Goal: Check status: Check status

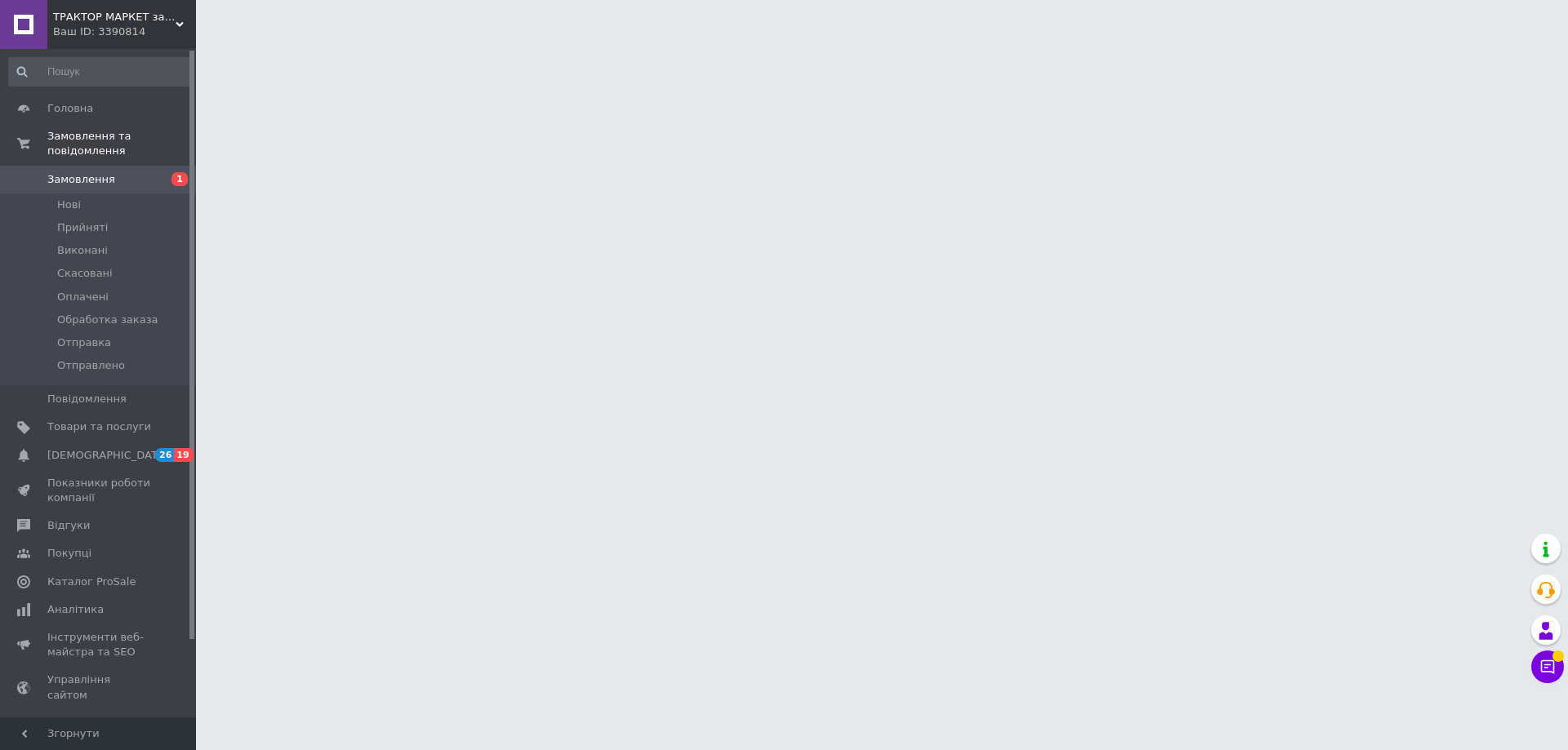
click at [104, 172] on span "Замовлення" at bounding box center [81, 180] width 68 height 15
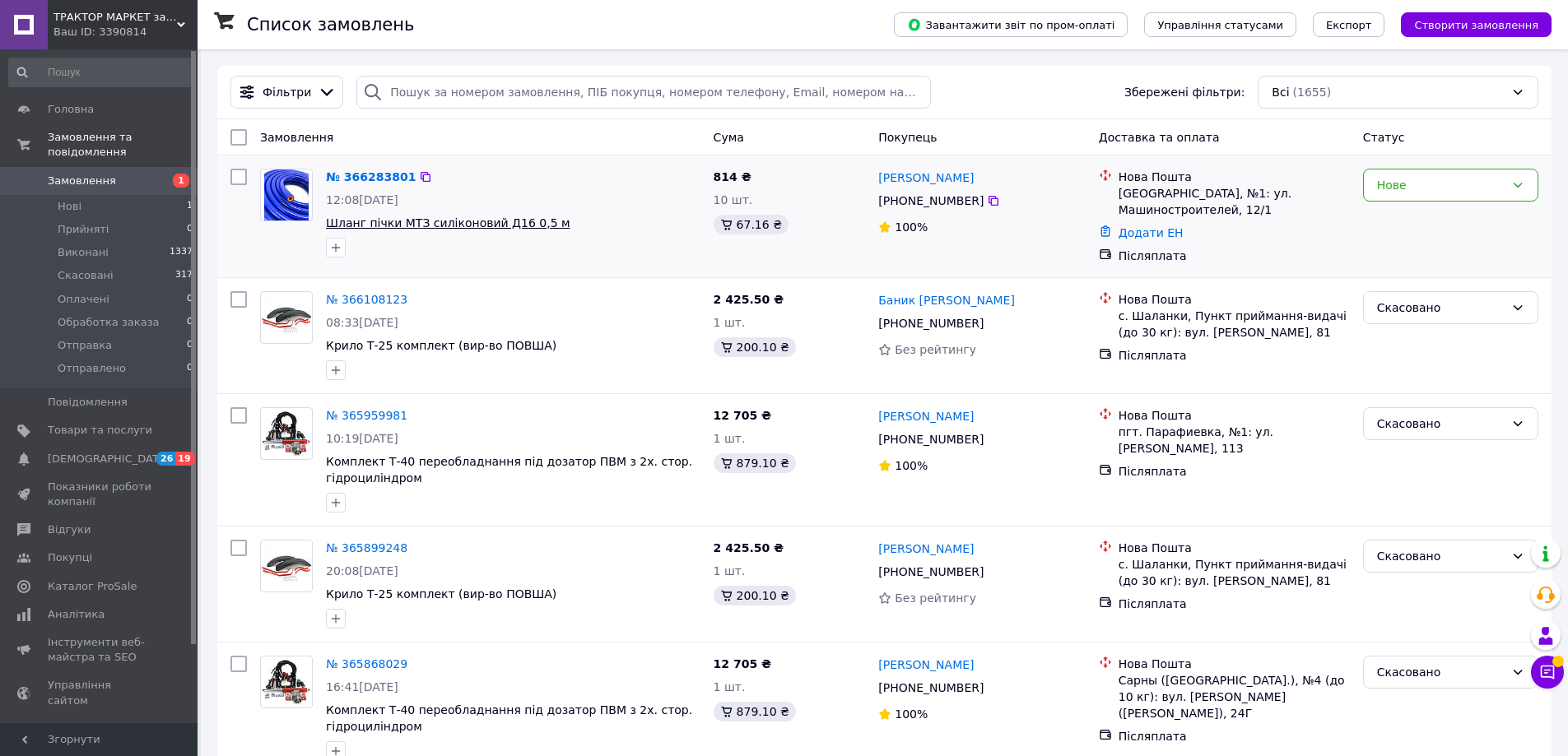
click at [504, 220] on span "Шланг пічки МТЗ силіконовий Д16 0,5 м" at bounding box center [448, 223] width 245 height 13
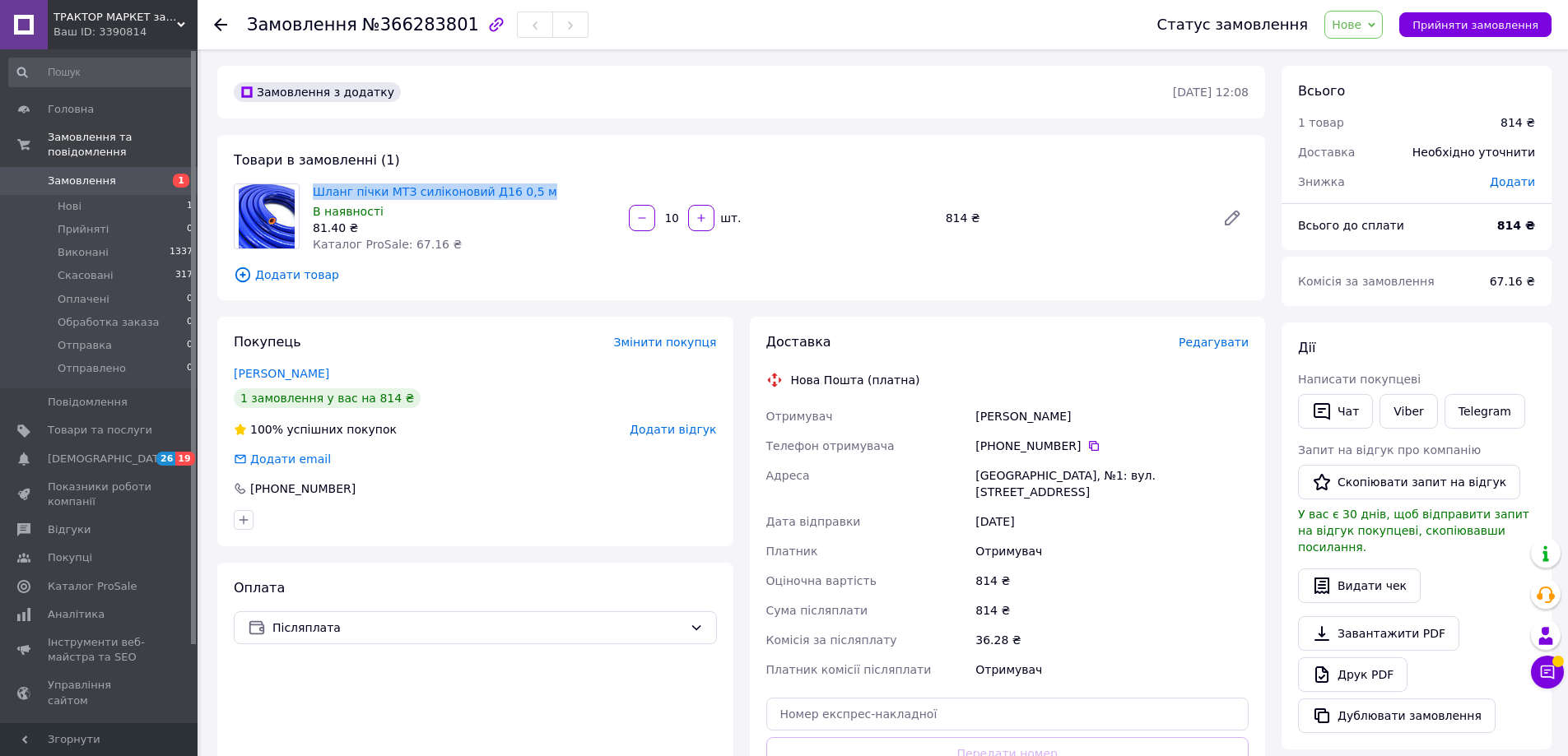
drag, startPoint x: 537, startPoint y: 184, endPoint x: 308, endPoint y: 192, distance: 229.1
click at [308, 192] on div "Товари в замовленні (1) Шланг пічки МТЗ силіконовий Д16 0,5 м В наявності 81.40…" at bounding box center [741, 218] width 1048 height 165
copy link "Шланг пічки МТЗ силіконовий Д16 0,5 м"
click at [498, 134] on div "Замовлення з додатку 12.10.2025 • 12:08 Товари в замовленні (1) Шланг пічки МТЗ…" at bounding box center [741, 603] width 1065 height 1075
drag, startPoint x: 537, startPoint y: 188, endPoint x: 294, endPoint y: 180, distance: 243.1
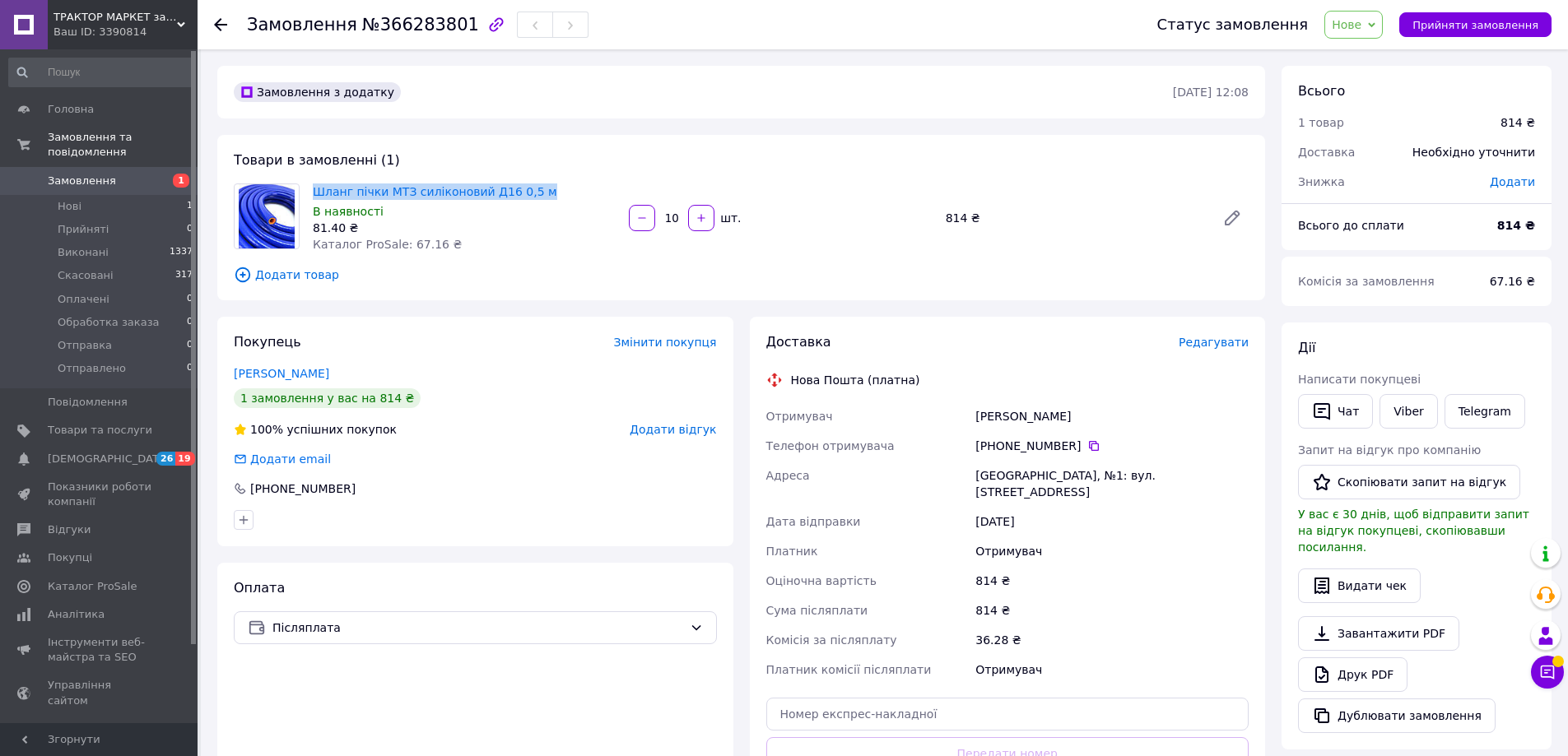
click at [294, 180] on div "Товари в замовленні (1) Шланг пічки МТЗ силіконовий Д16 0,5 м В наявності 81.40…" at bounding box center [741, 218] width 1048 height 165
click at [488, 241] on div "Шланг пічки МТЗ силіконовий Д16 0,5 м В наявності 81.40 ₴ Каталог ProSale: 67.1…" at bounding box center [464, 218] width 316 height 76
drag, startPoint x: 520, startPoint y: 198, endPoint x: 316, endPoint y: 185, distance: 204.4
click at [316, 185] on span "Шланг пічки МТЗ силіконовий Д16 0,5 м" at bounding box center [464, 192] width 303 height 17
copy link "Шланг пічки МТЗ силіконовий Д16 0,5 м"
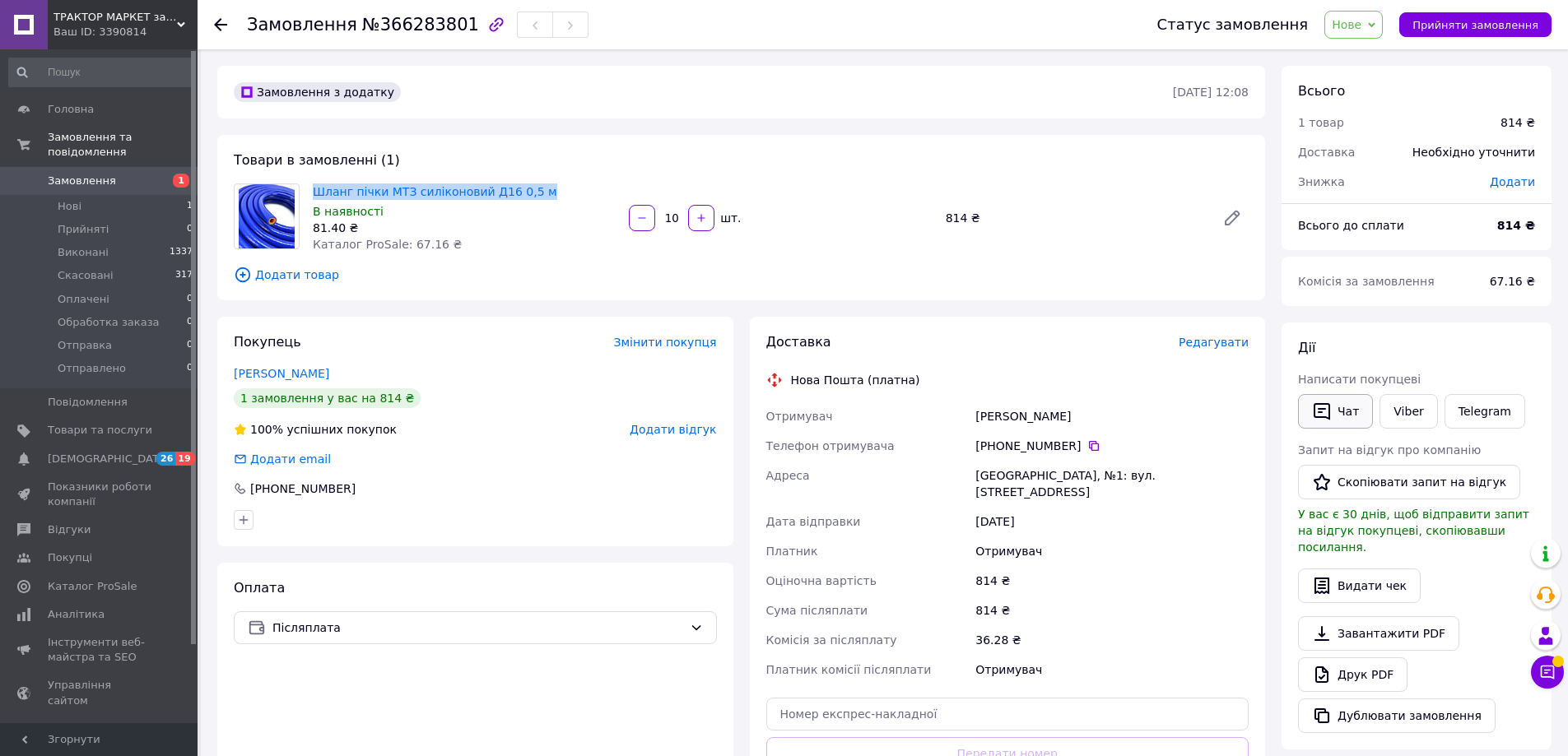
click at [1336, 409] on button "Чат" at bounding box center [1336, 411] width 75 height 34
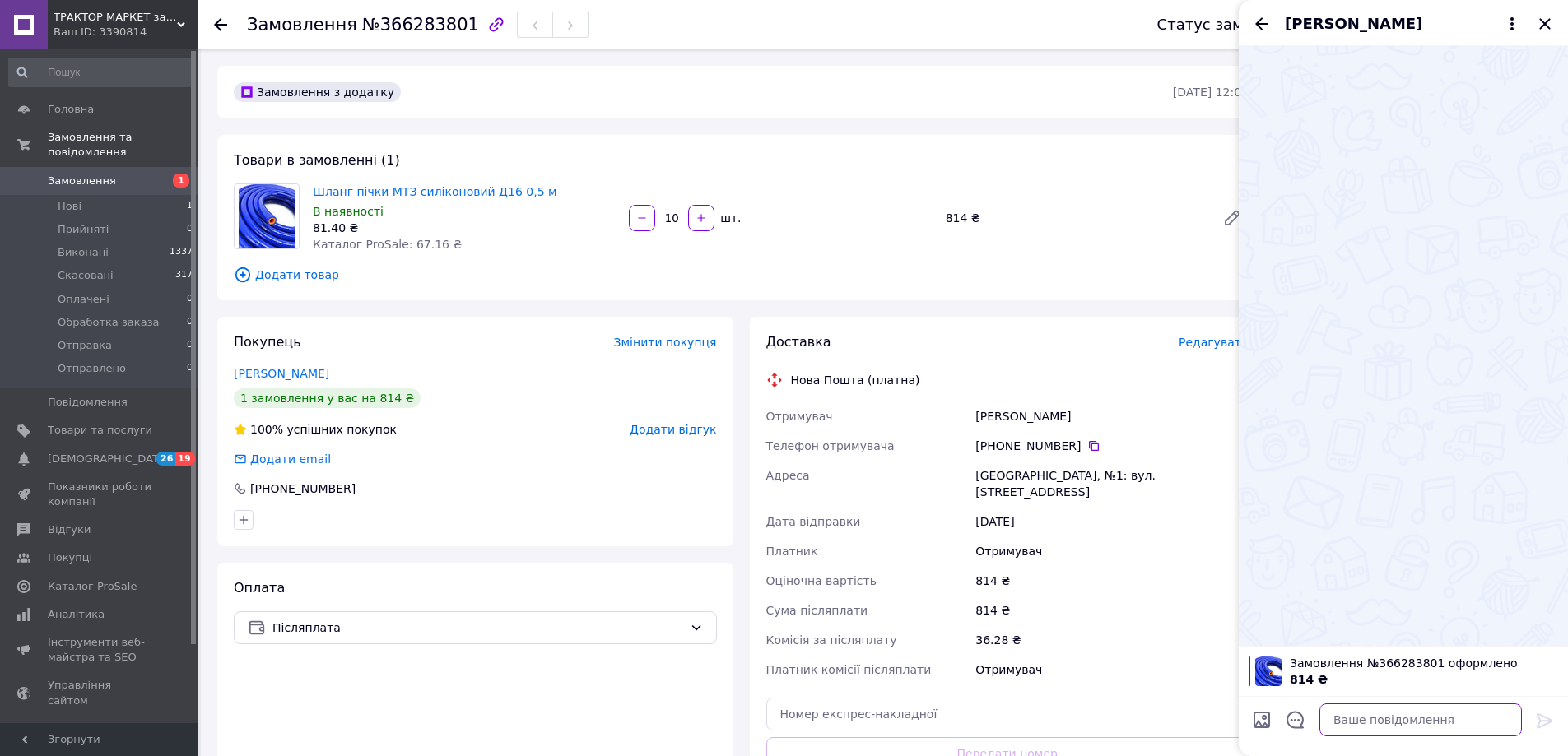
click at [1467, 725] on textarea at bounding box center [1421, 719] width 202 height 33
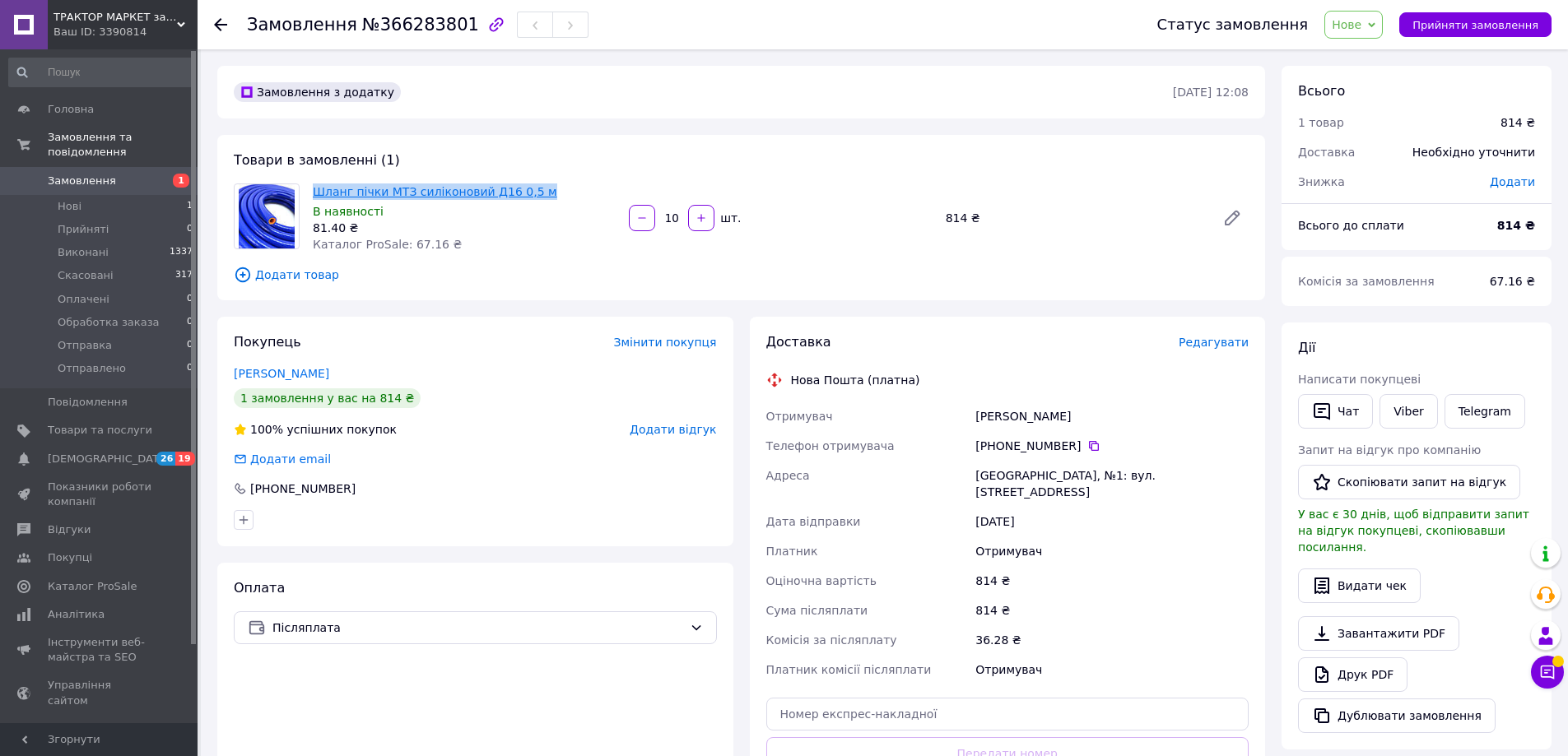
drag, startPoint x: 540, startPoint y: 185, endPoint x: 313, endPoint y: 190, distance: 227.1
click at [313, 190] on span "Шланг пічки МТЗ силіконовий Д16 0,5 м" at bounding box center [464, 192] width 303 height 17
click at [410, 220] on div "81.40 ₴" at bounding box center [464, 228] width 303 height 17
